Goal: Information Seeking & Learning: Learn about a topic

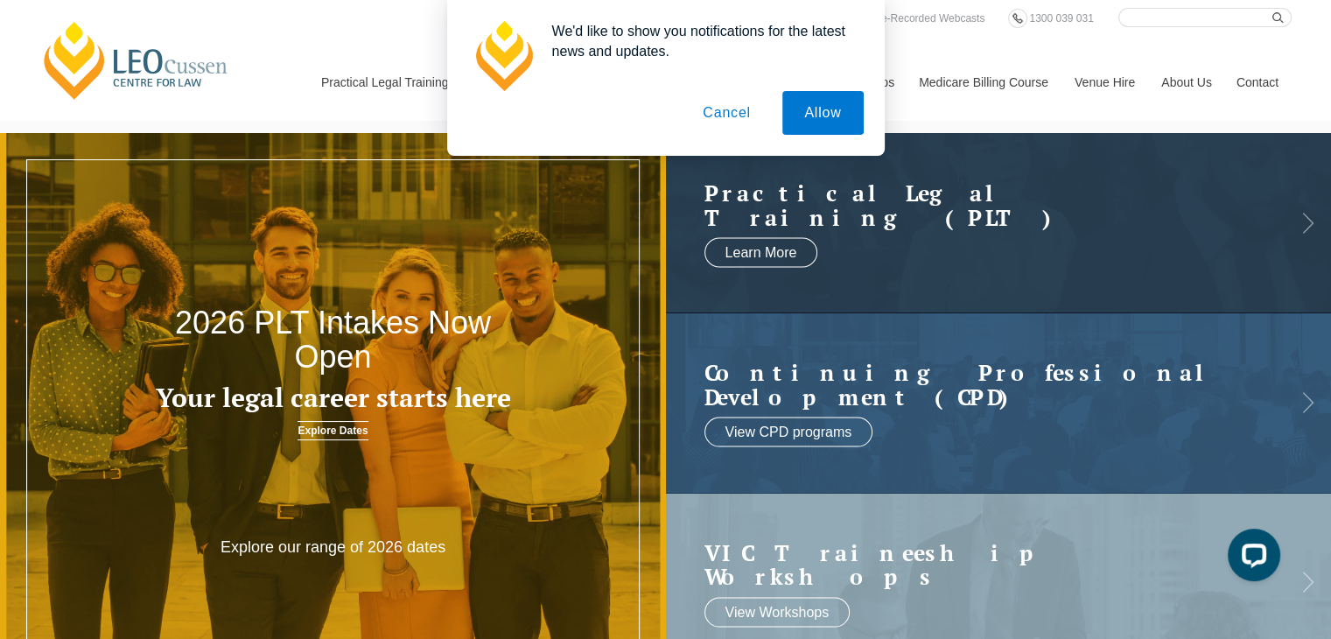
click at [721, 116] on button "Cancel" at bounding box center [727, 113] width 92 height 44
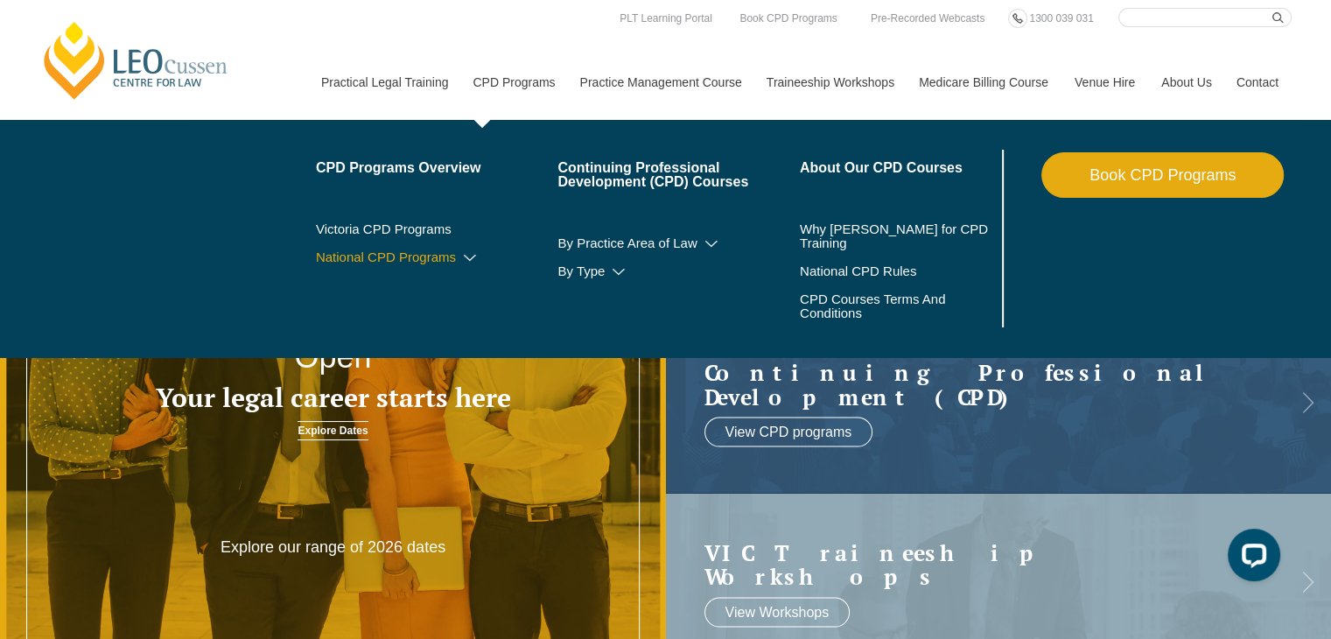
click at [469, 256] on icon at bounding box center [470, 258] width 18 height 12
click at [378, 229] on link "Victoria CPD Programs" at bounding box center [437, 229] width 242 height 14
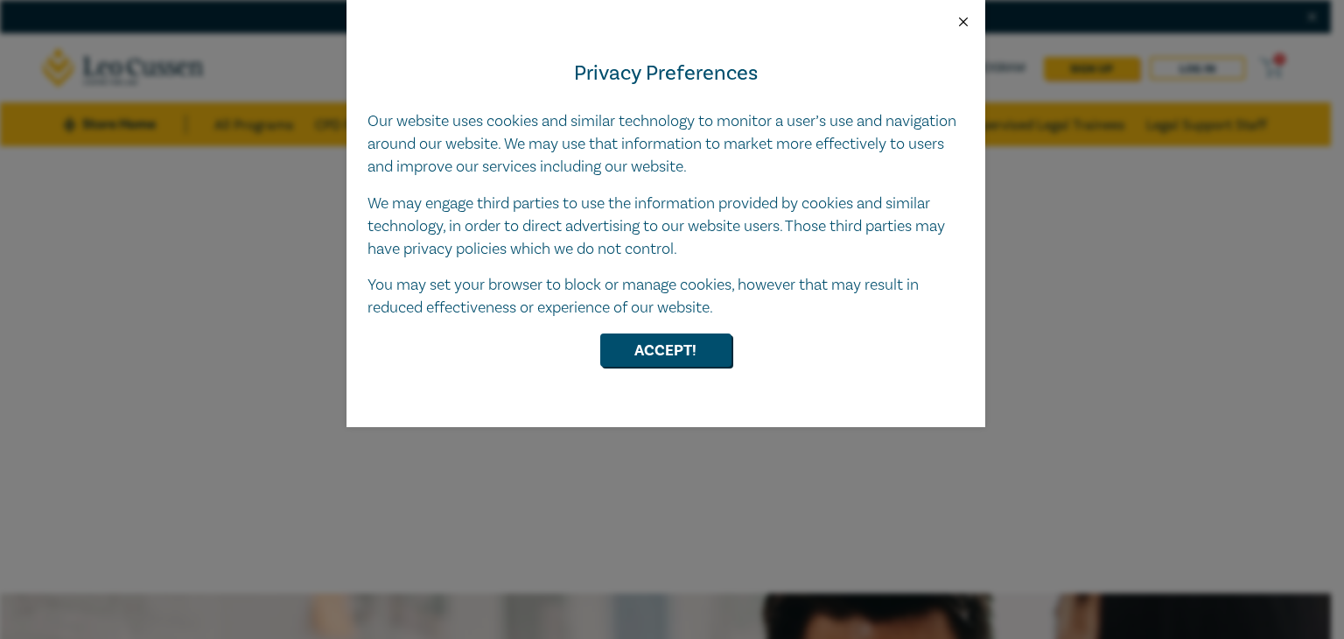
click at [961, 21] on button "Close" at bounding box center [964, 22] width 16 height 16
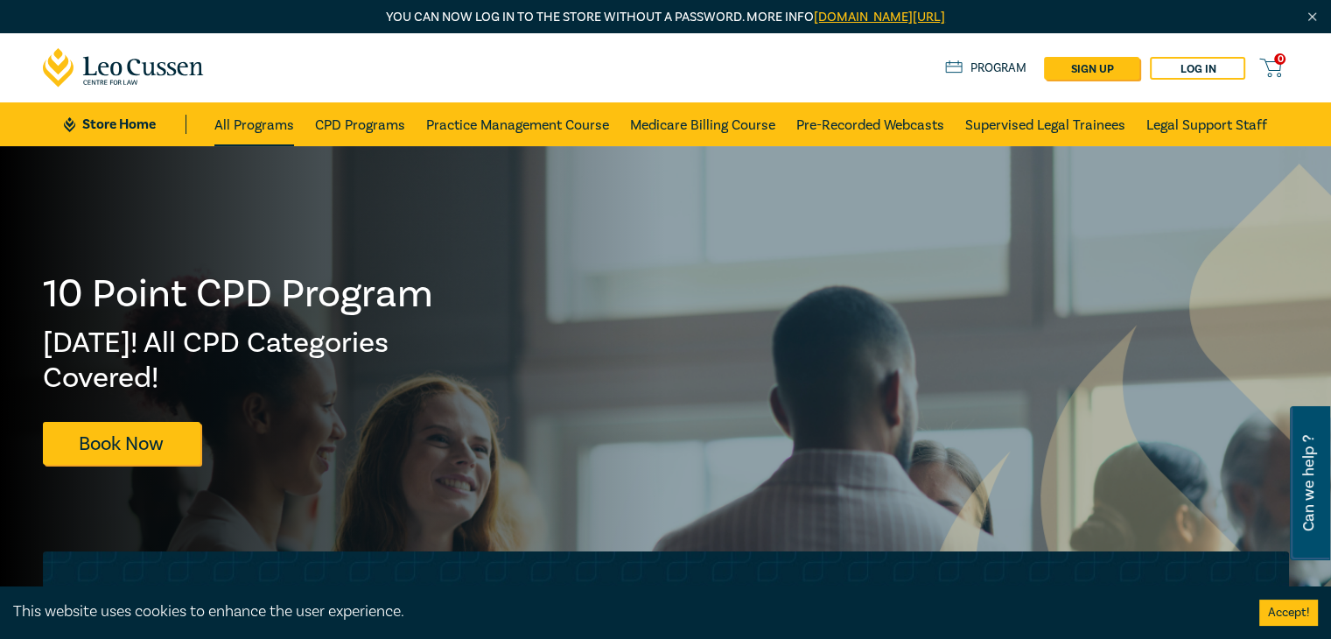
click at [259, 130] on link "All Programs" at bounding box center [254, 124] width 80 height 44
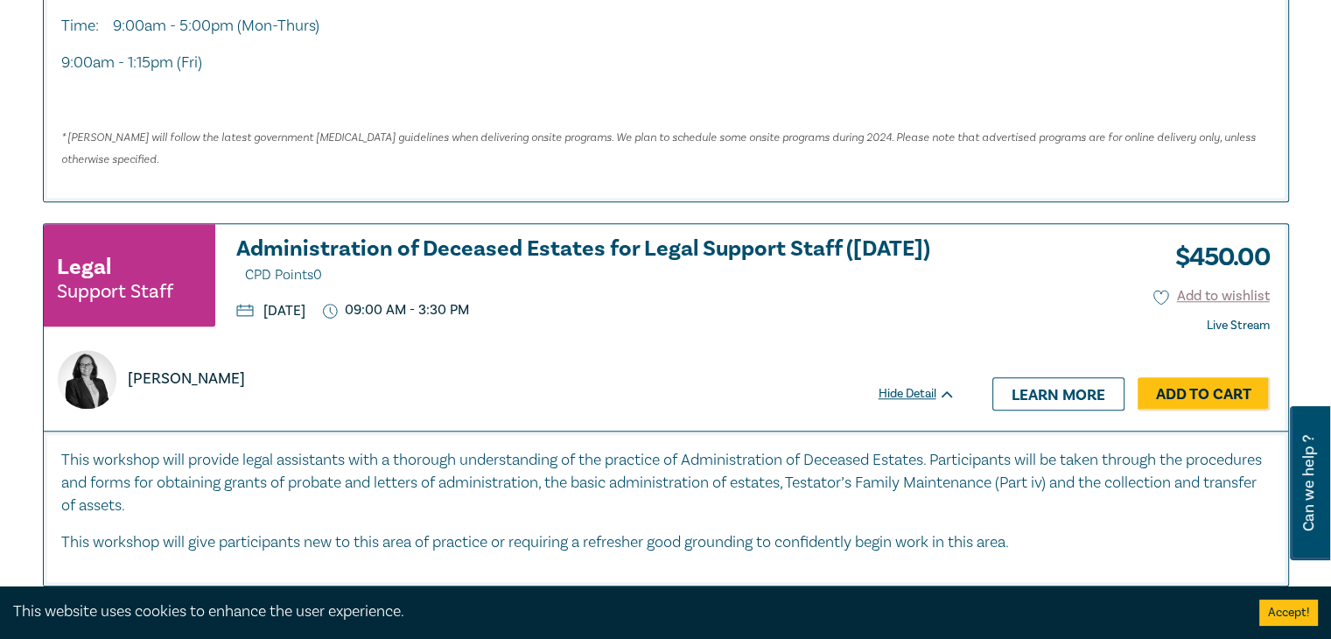
scroll to position [1381, 0]
